Goal: Task Accomplishment & Management: Manage account settings

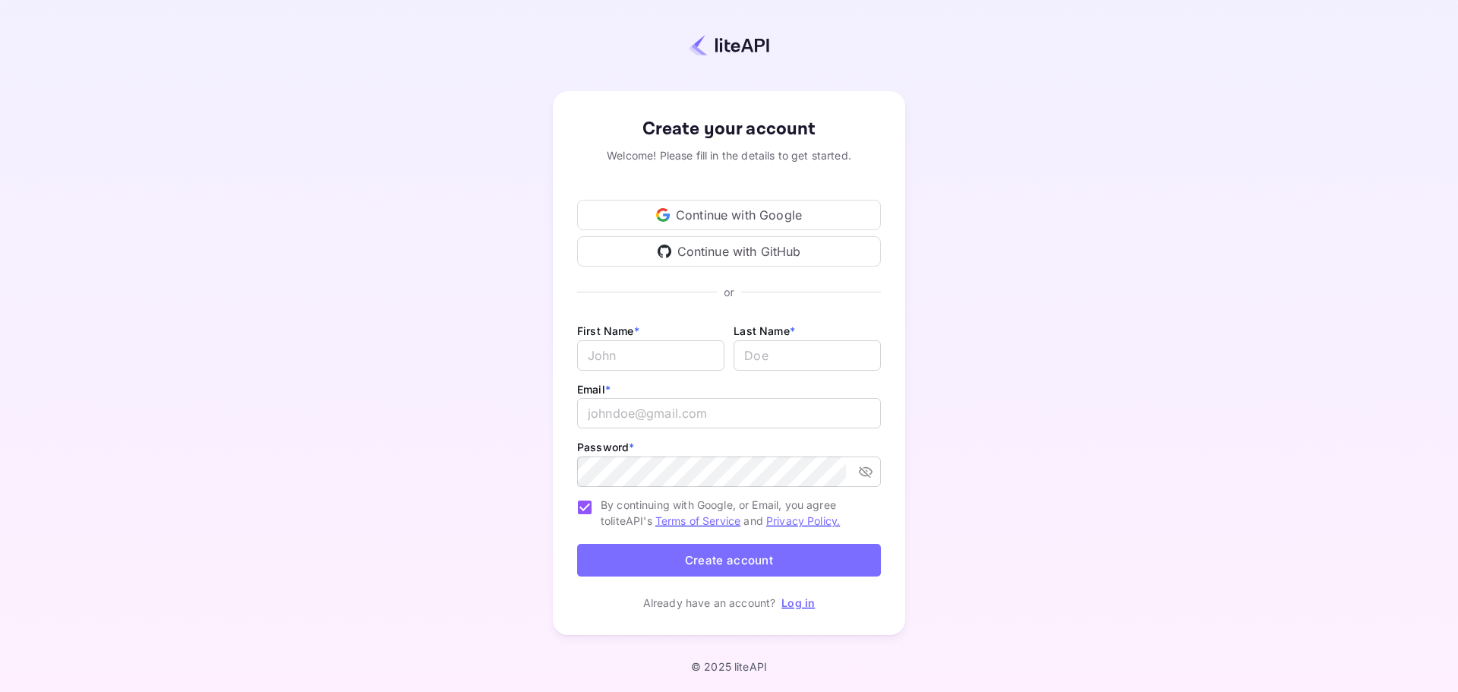
click at [787, 202] on div "Continue with Google" at bounding box center [729, 215] width 304 height 30
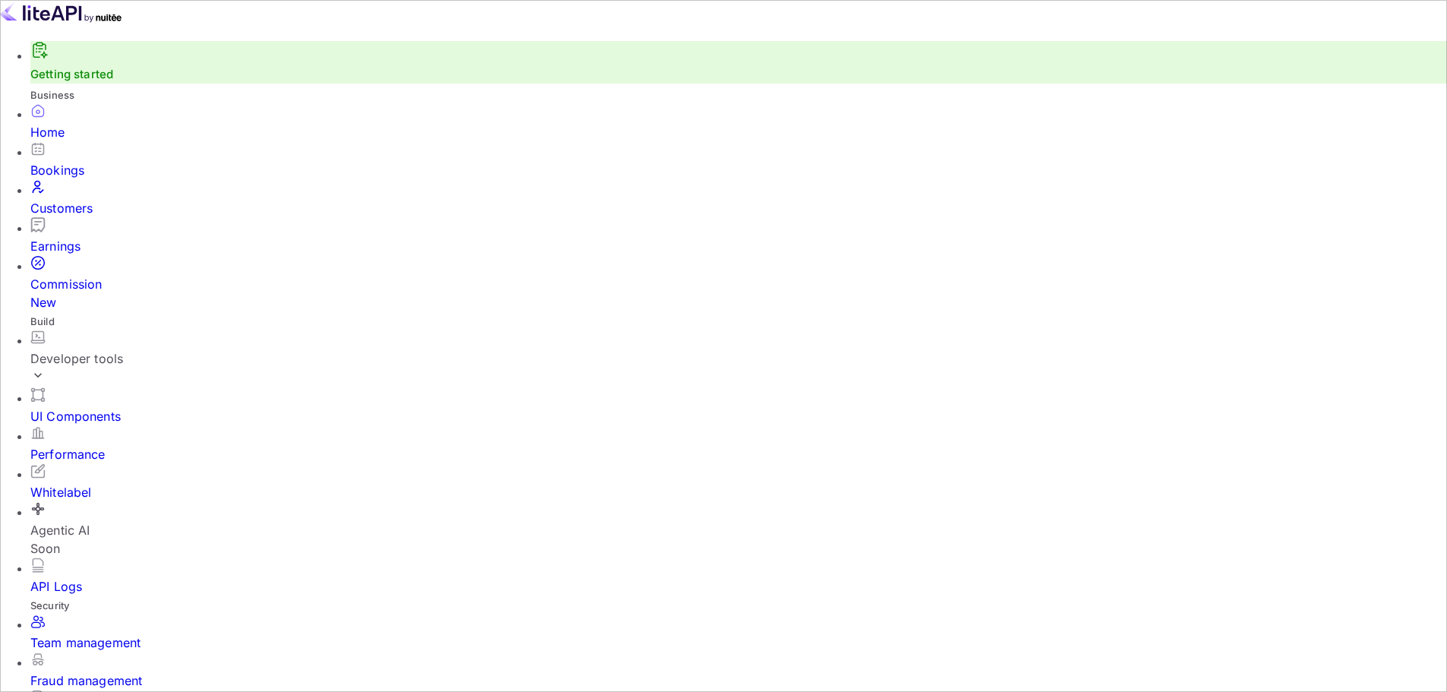
scroll to position [12, 12]
click at [121, 276] on div "Commission New" at bounding box center [738, 293] width 1416 height 36
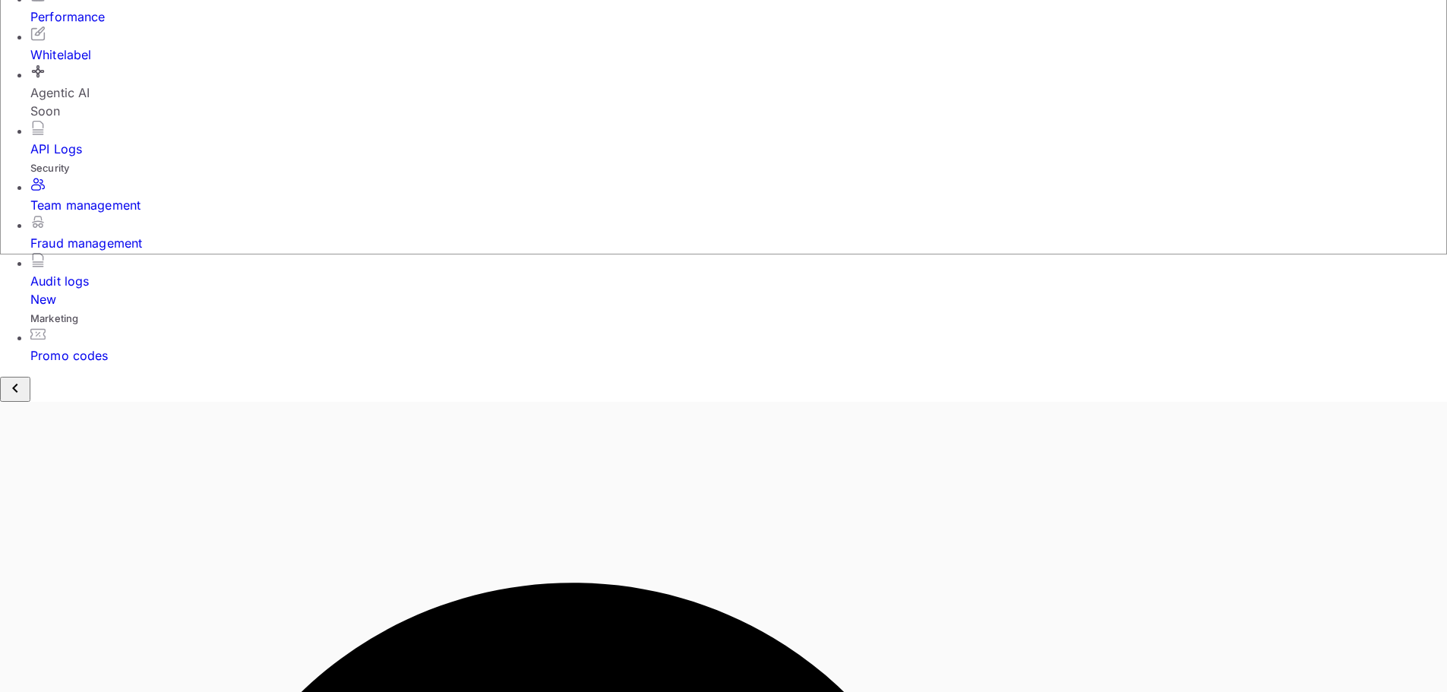
scroll to position [377, 0]
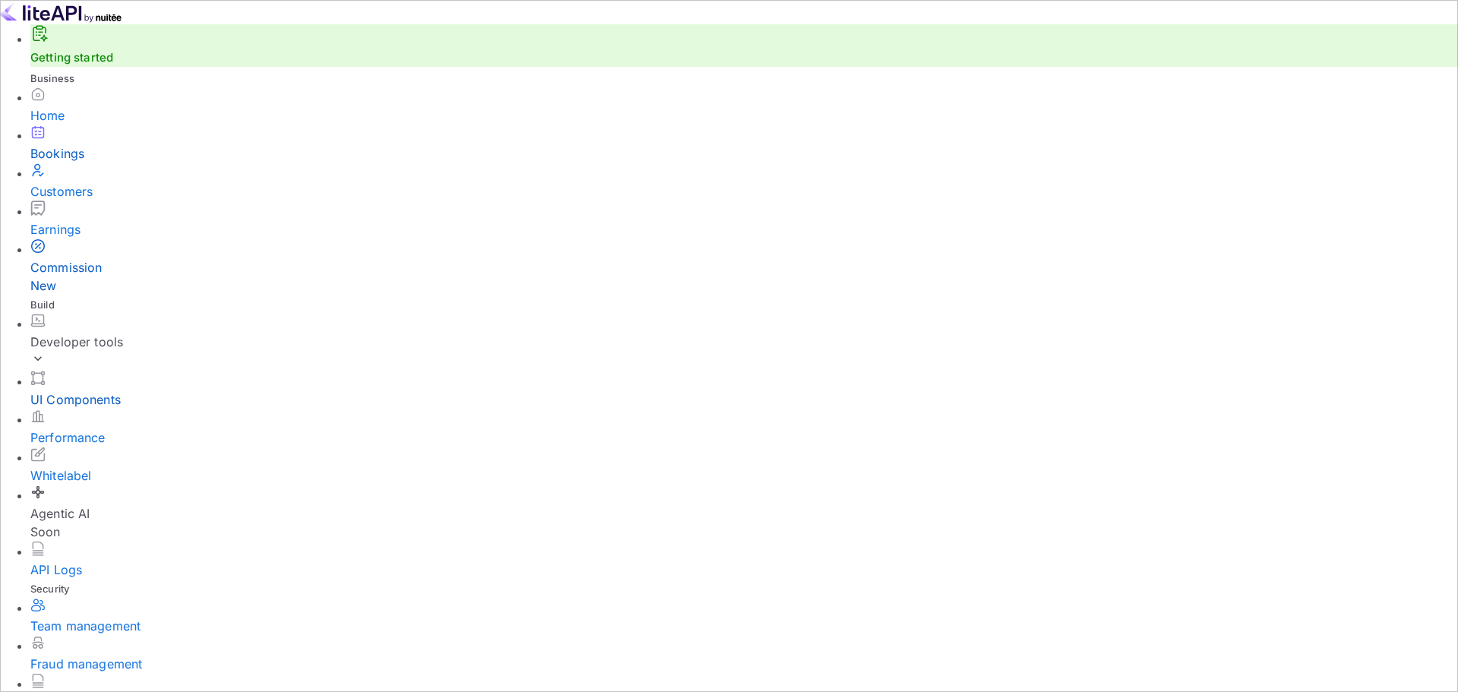
click at [137, 390] on div "UI Components" at bounding box center [744, 399] width 1428 height 18
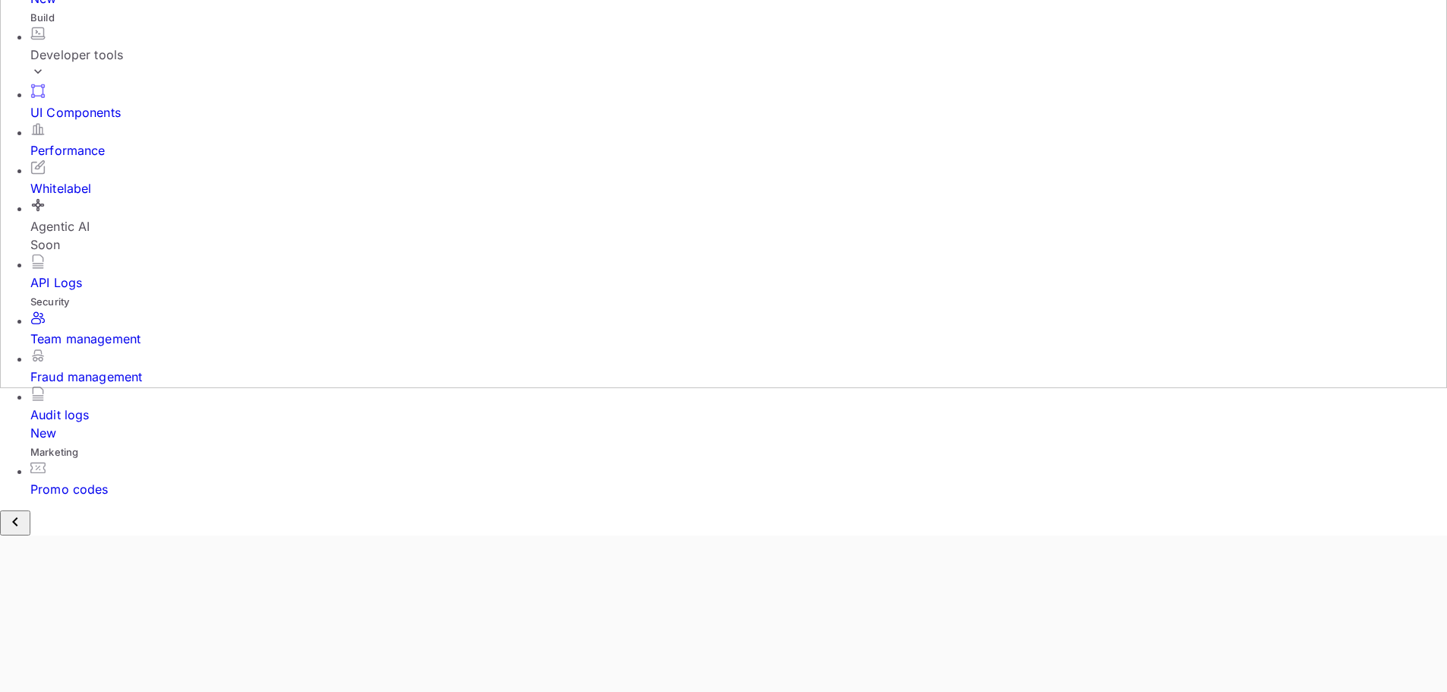
scroll to position [71, 0]
click at [146, 64] on div "Developer tools" at bounding box center [738, 55] width 1416 height 18
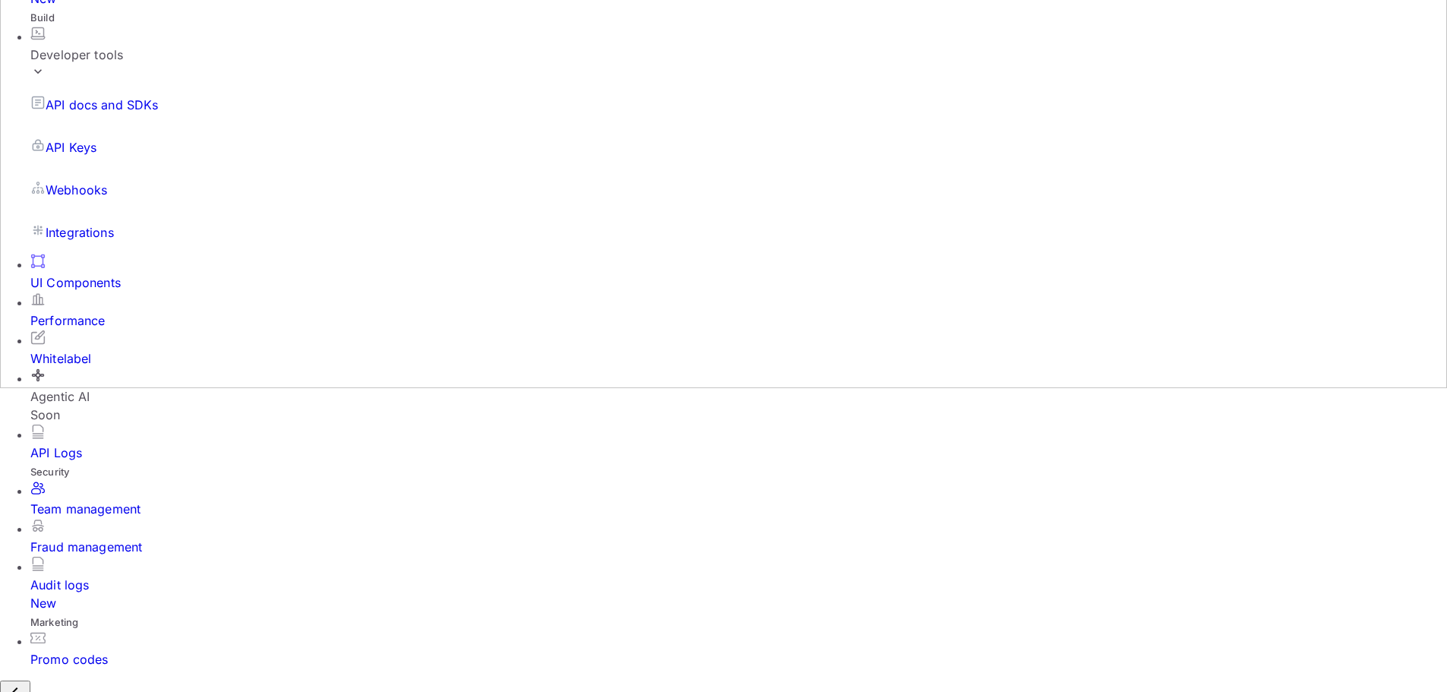
click at [101, 241] on p "Integrations" at bounding box center [80, 232] width 68 height 18
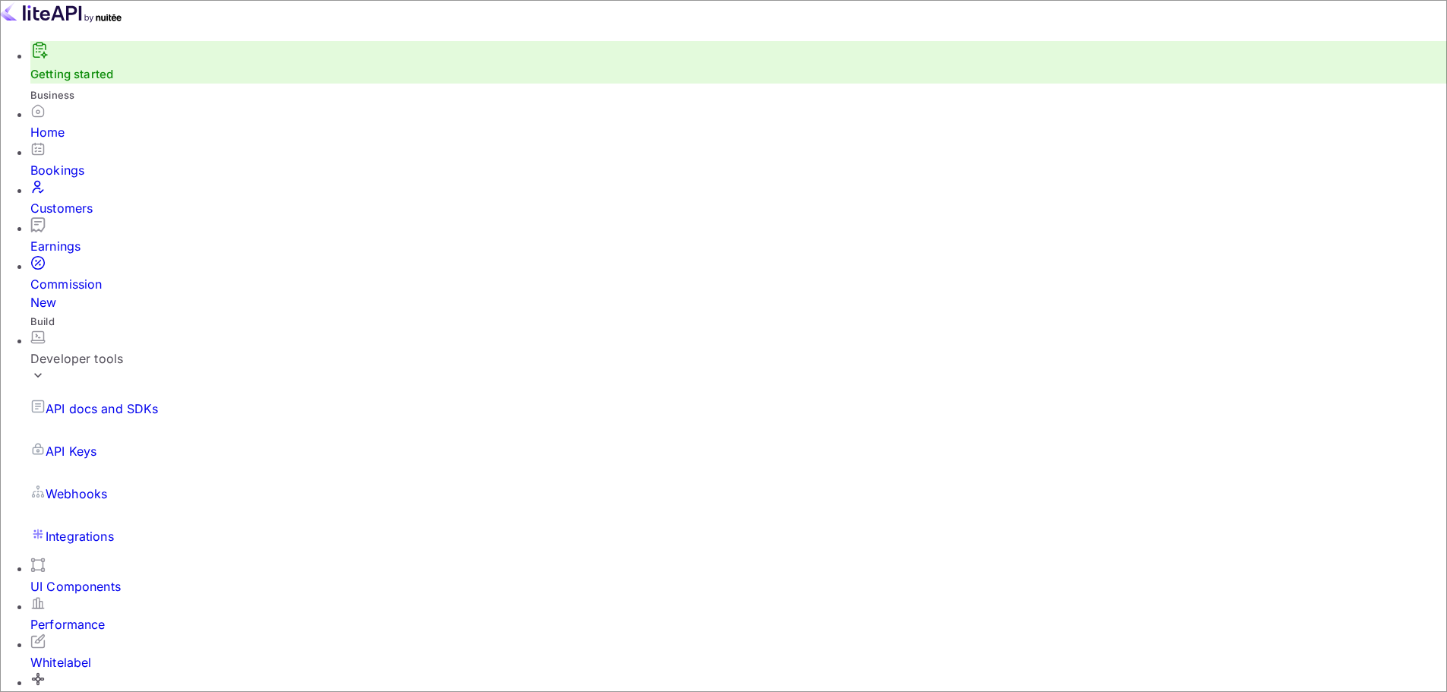
scroll to position [1, 0]
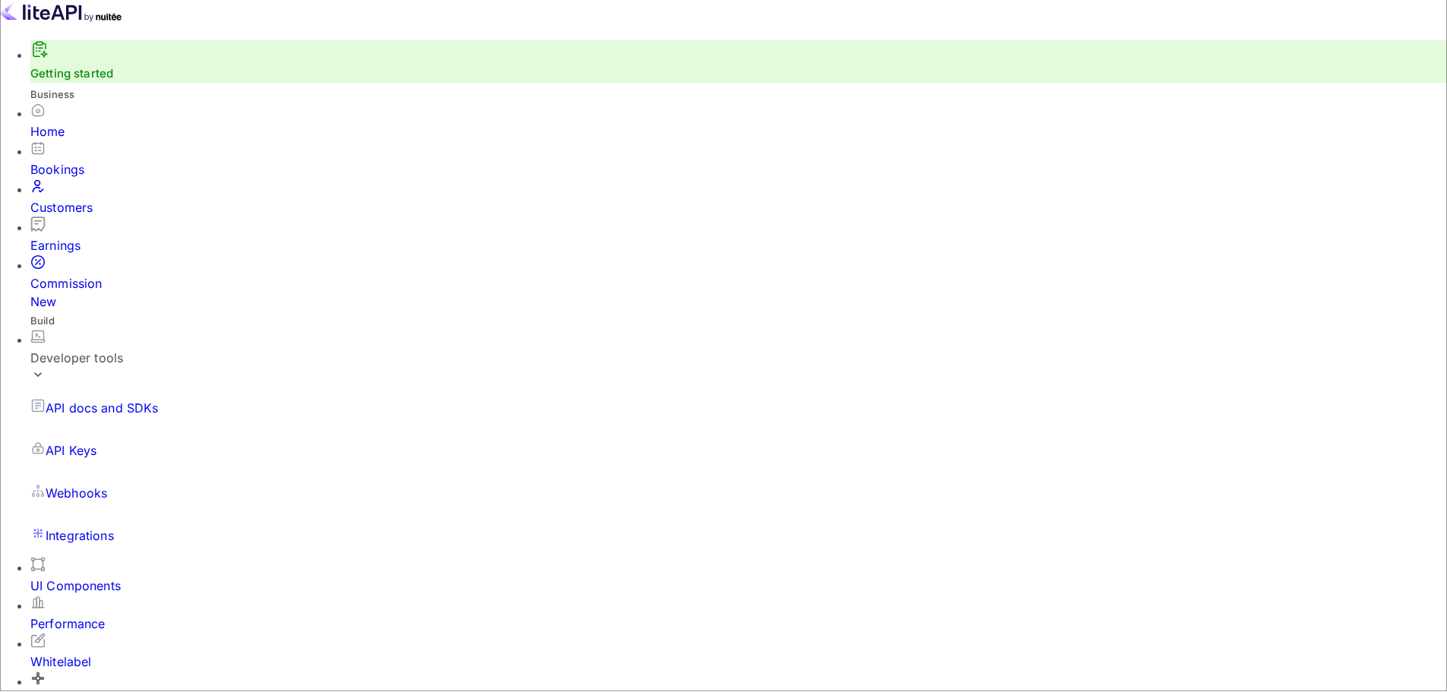
select select "All Categories"
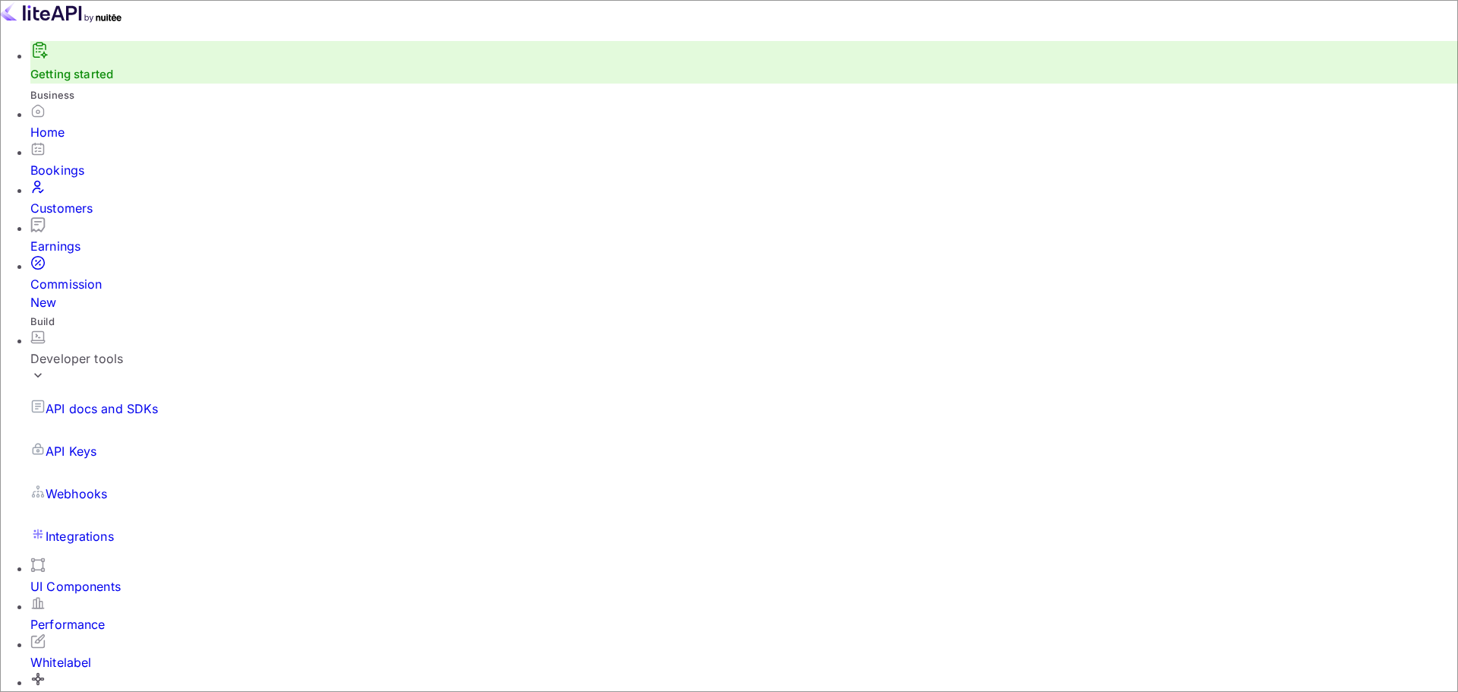
click at [104, 614] on div "Performance" at bounding box center [738, 623] width 1416 height 18
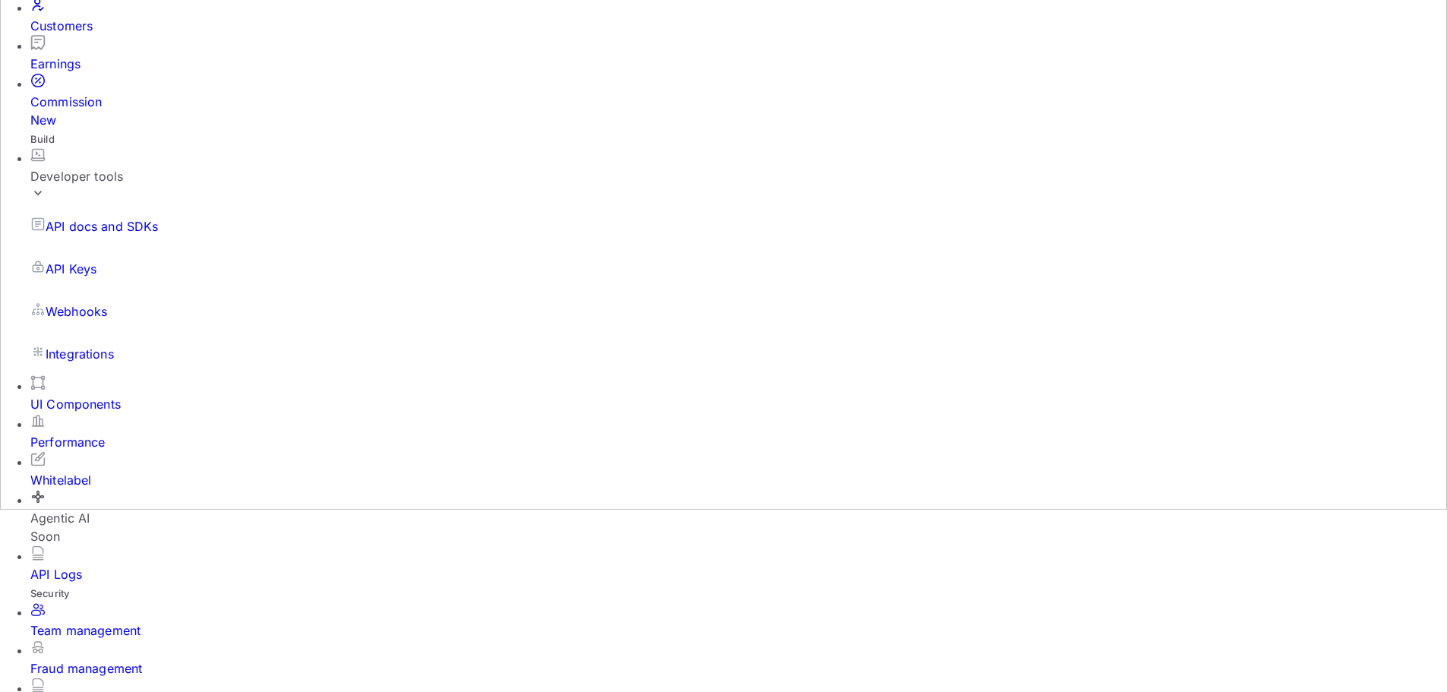
scroll to position [228, 0]
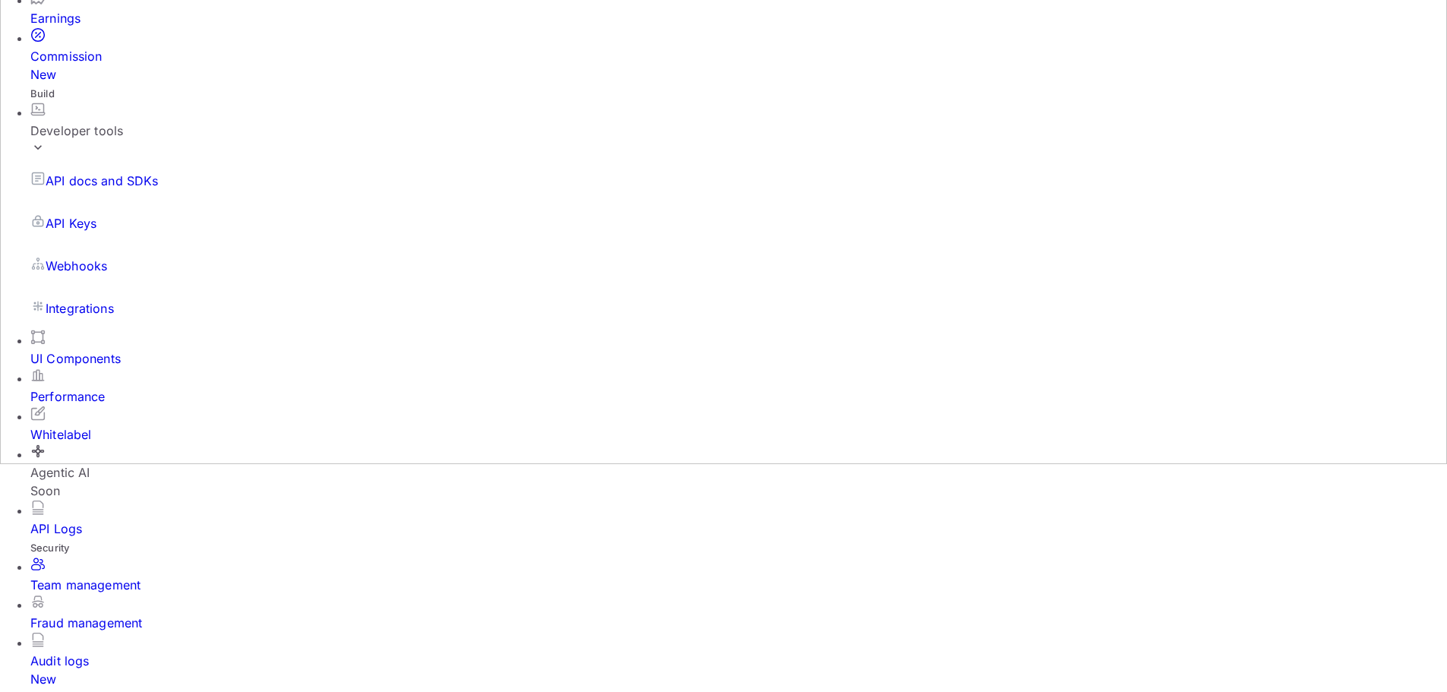
click at [153, 84] on div "Commission New" at bounding box center [738, 65] width 1416 height 36
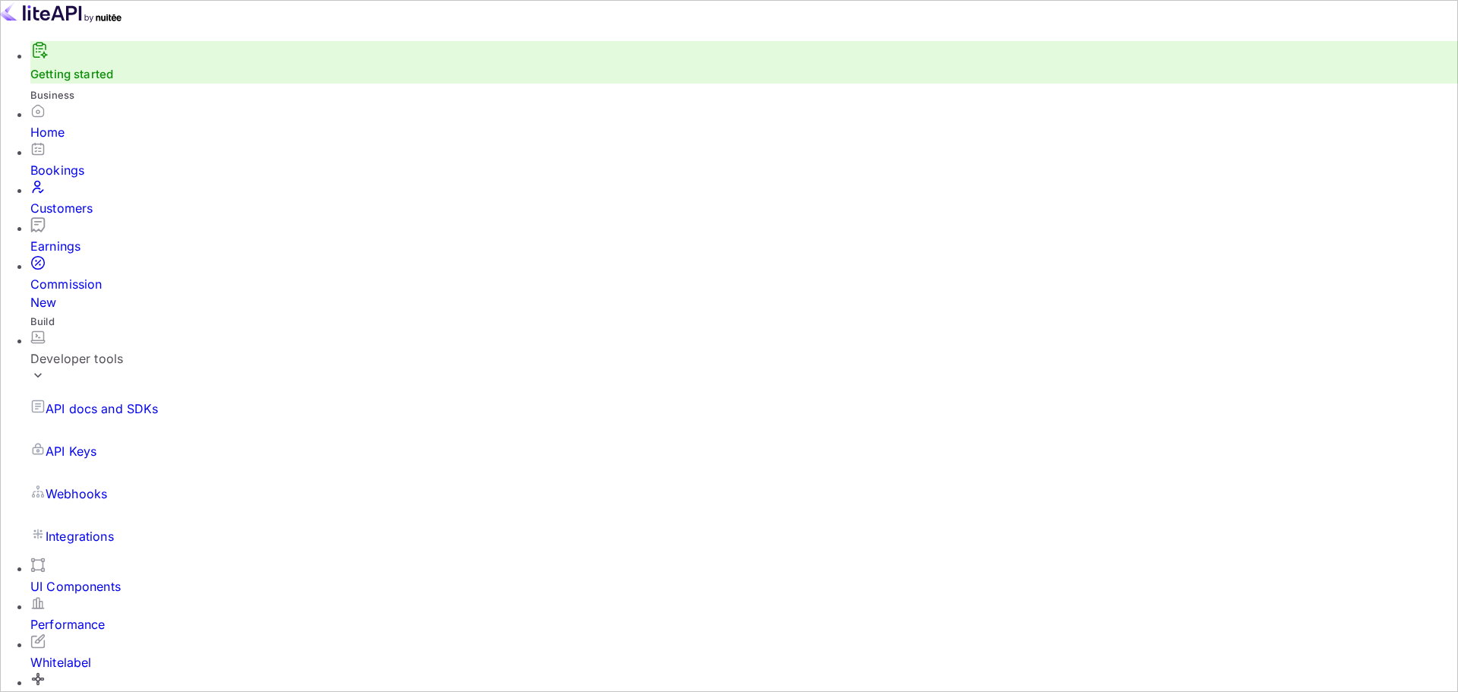
click at [75, 199] on div "Customers" at bounding box center [744, 208] width 1428 height 18
click at [93, 237] on div "Earnings" at bounding box center [744, 246] width 1428 height 18
click at [91, 141] on div "Bookings" at bounding box center [744, 160] width 1428 height 38
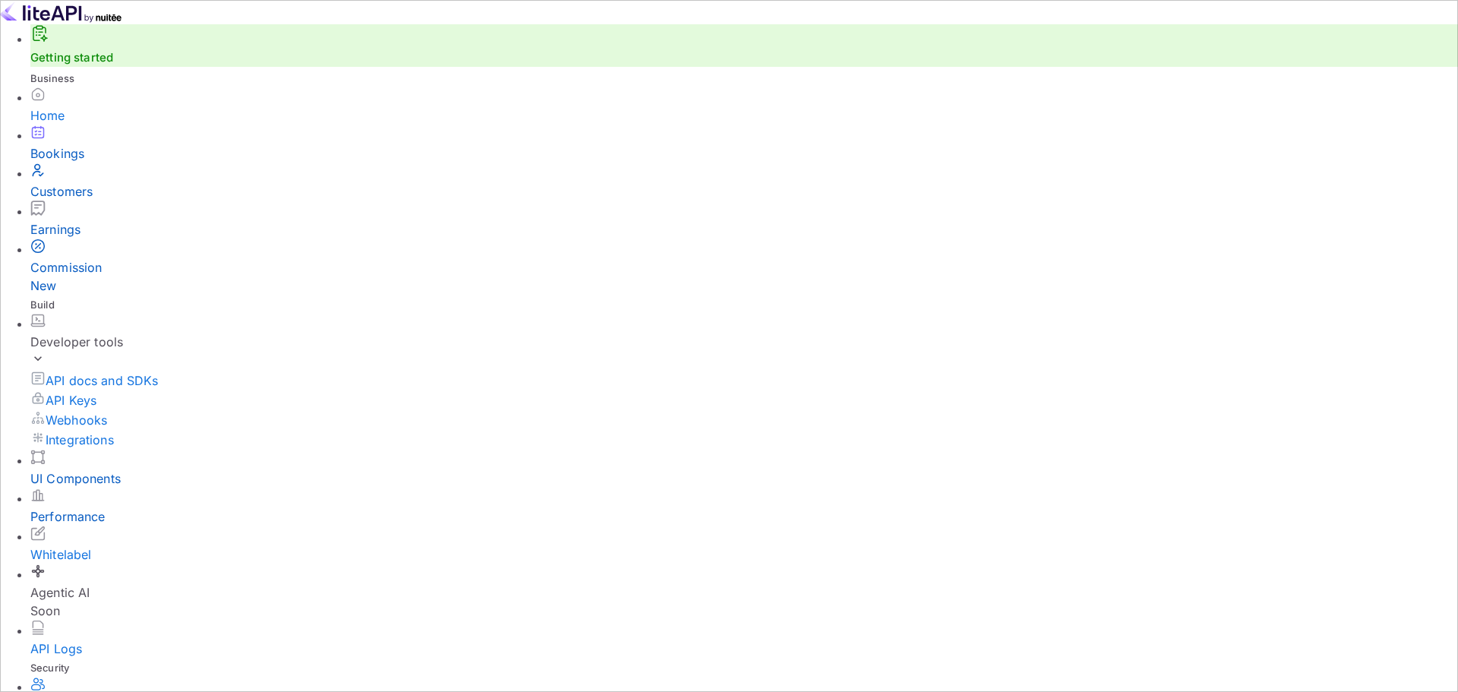
click at [93, 469] on div "UI Components" at bounding box center [744, 478] width 1428 height 18
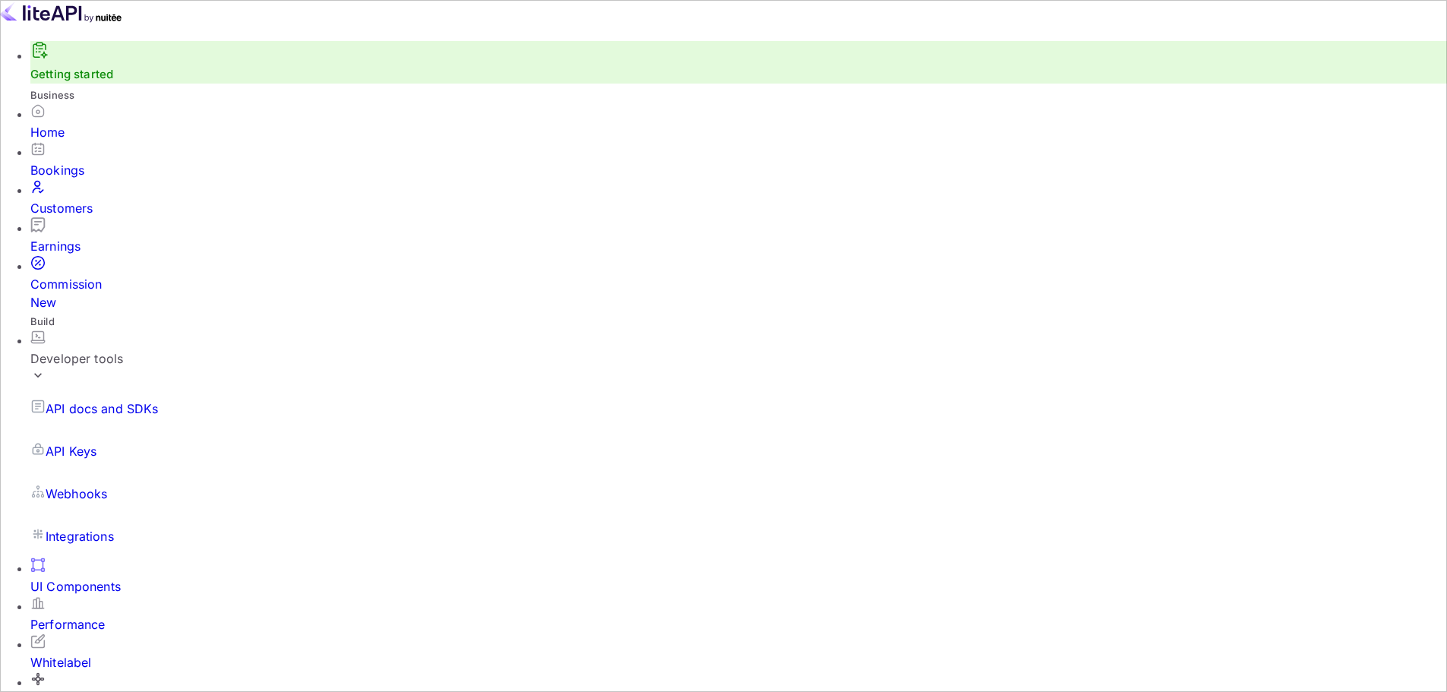
click at [97, 615] on div "Performance" at bounding box center [738, 624] width 1416 height 18
click at [74, 653] on div "Whitelabel" at bounding box center [738, 662] width 1416 height 18
